Goal: Task Accomplishment & Management: Manage account settings

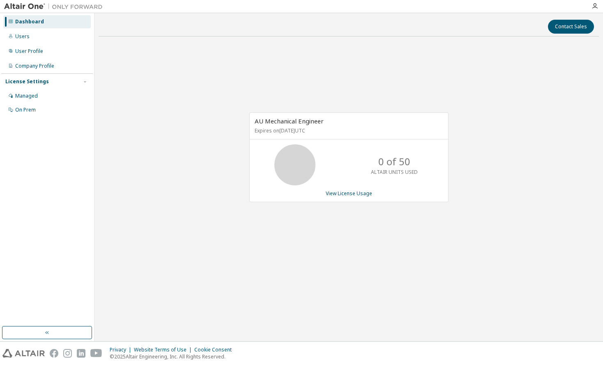
click at [127, 119] on div "AU Mechanical Engineer Expires on [DATE] UTC 0 of 50 ALTAIR UNITS USED View Lic…" at bounding box center [349, 162] width 500 height 238
